Goal: Task Accomplishment & Management: Use online tool/utility

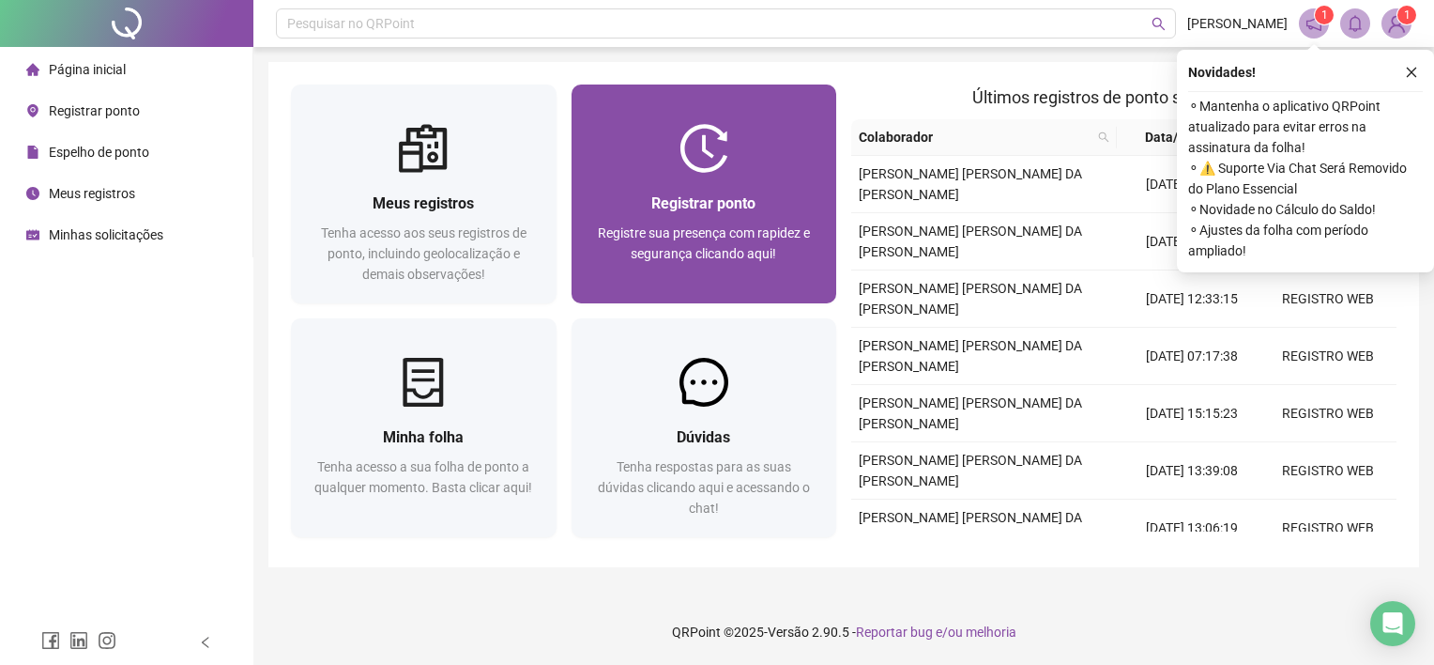
click at [796, 139] on div at bounding box center [705, 148] width 266 height 49
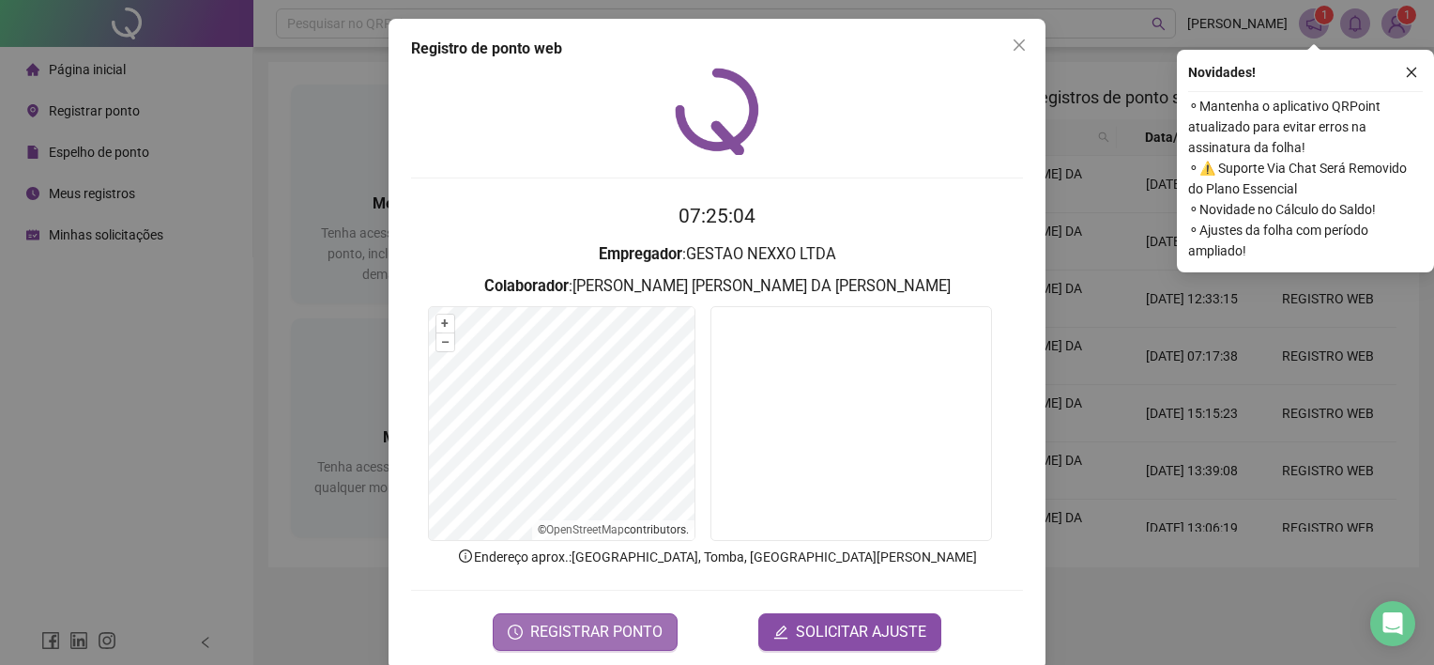
click at [623, 622] on span "REGISTRAR PONTO" at bounding box center [596, 631] width 132 height 23
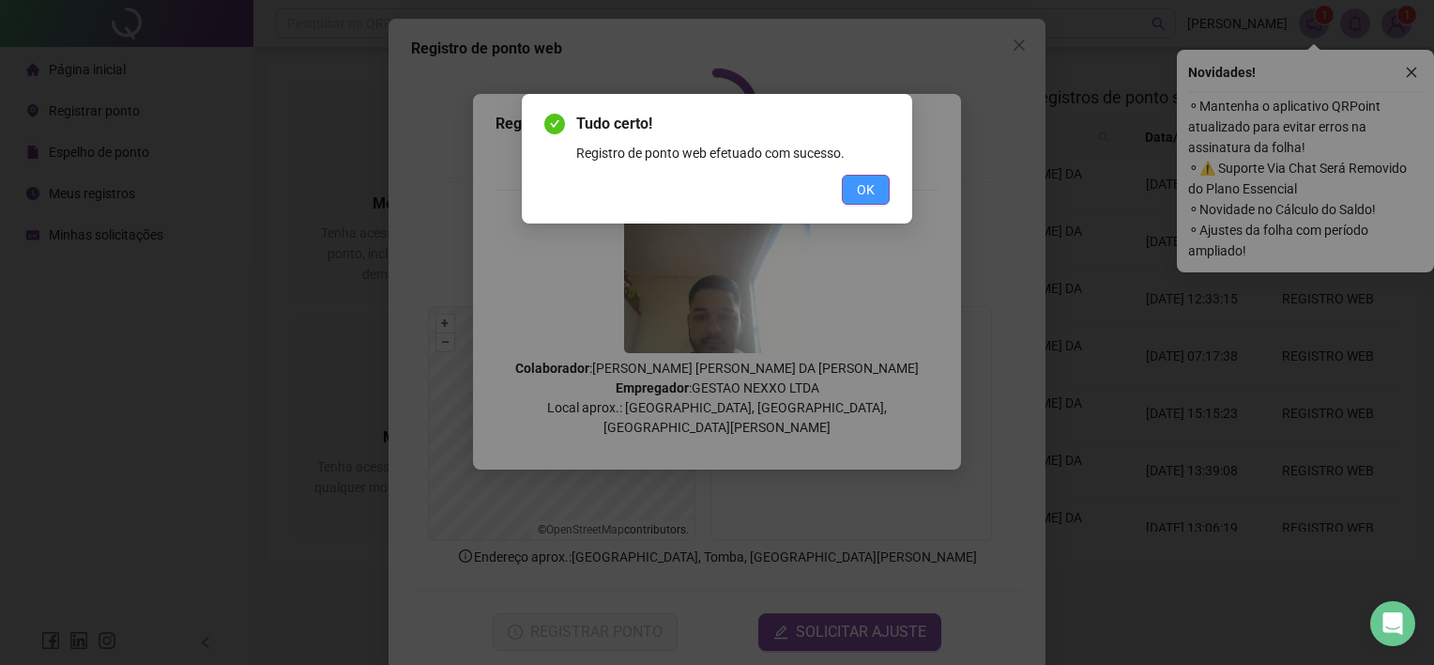
click at [868, 189] on span "OK" at bounding box center [866, 189] width 18 height 21
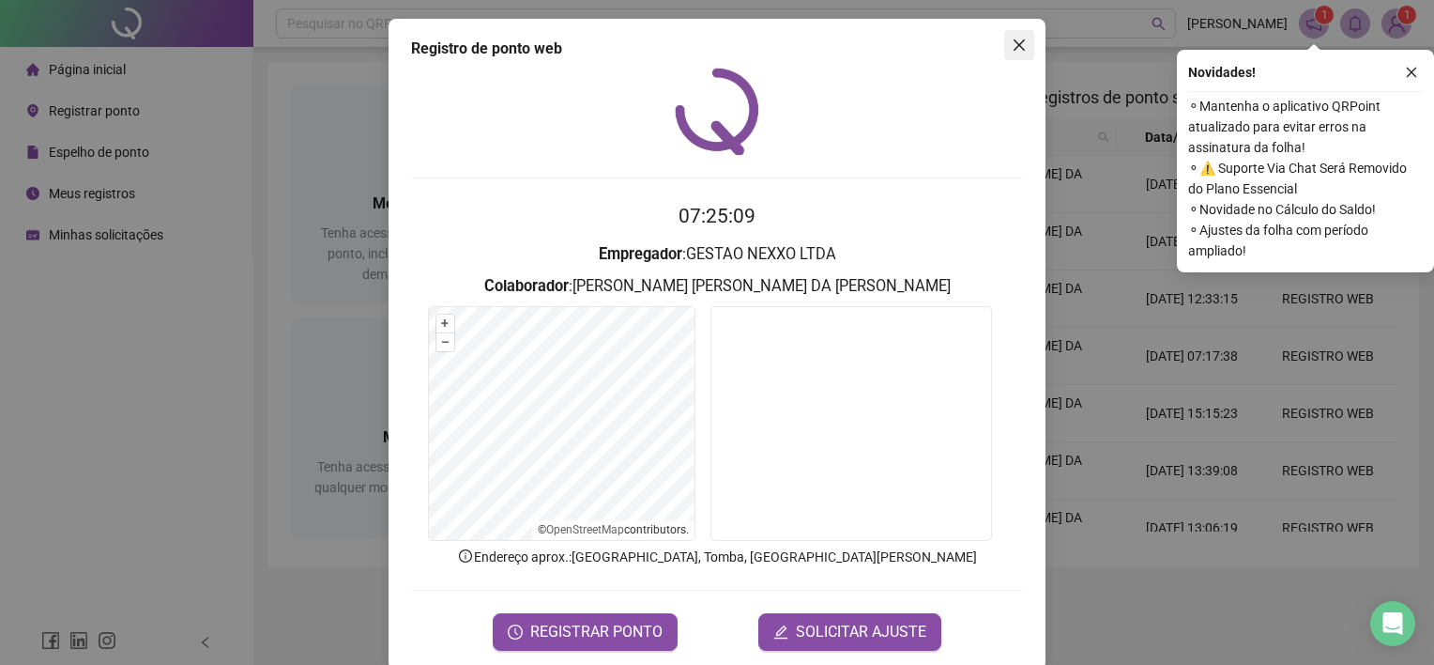
click at [1004, 44] on span "Close" at bounding box center [1019, 45] width 30 height 15
